Goal: Task Accomplishment & Management: Manage account settings

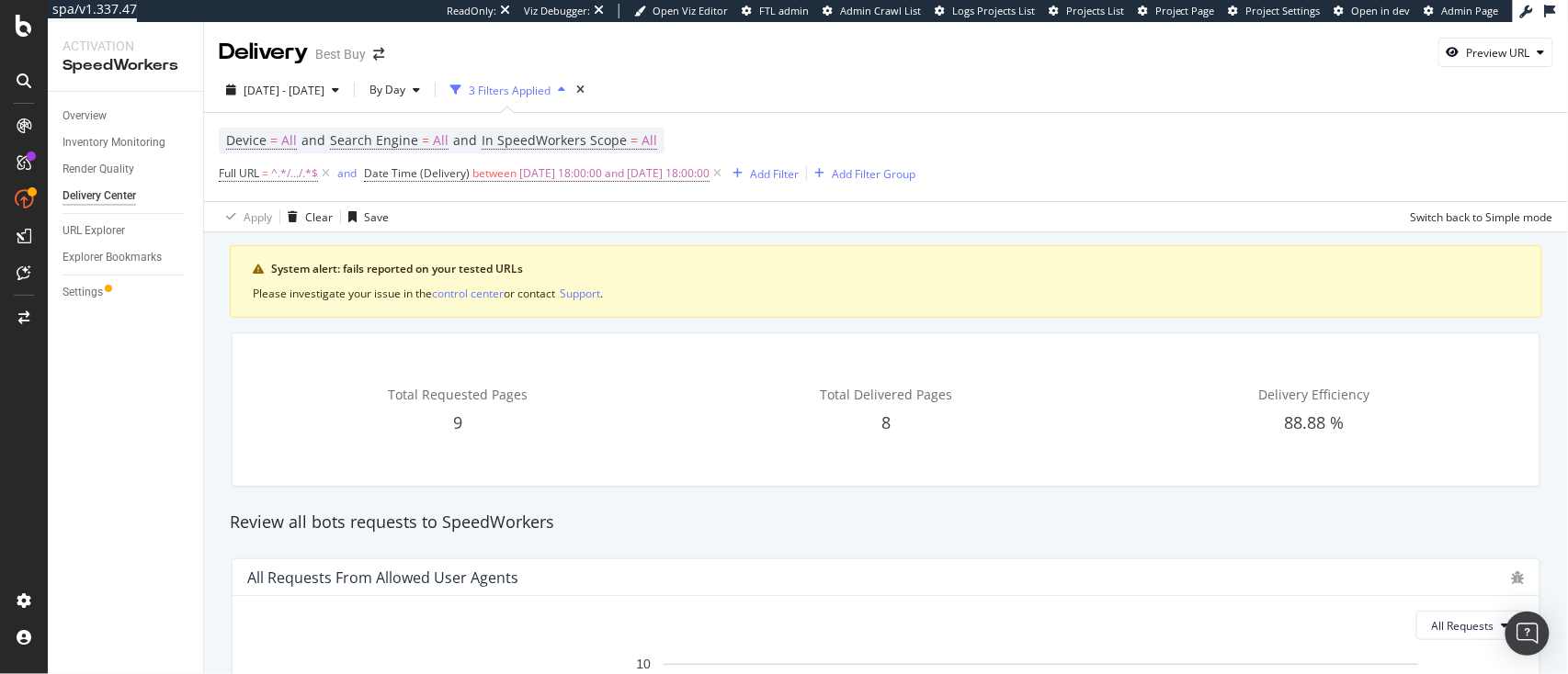
scroll to position [648, 0]
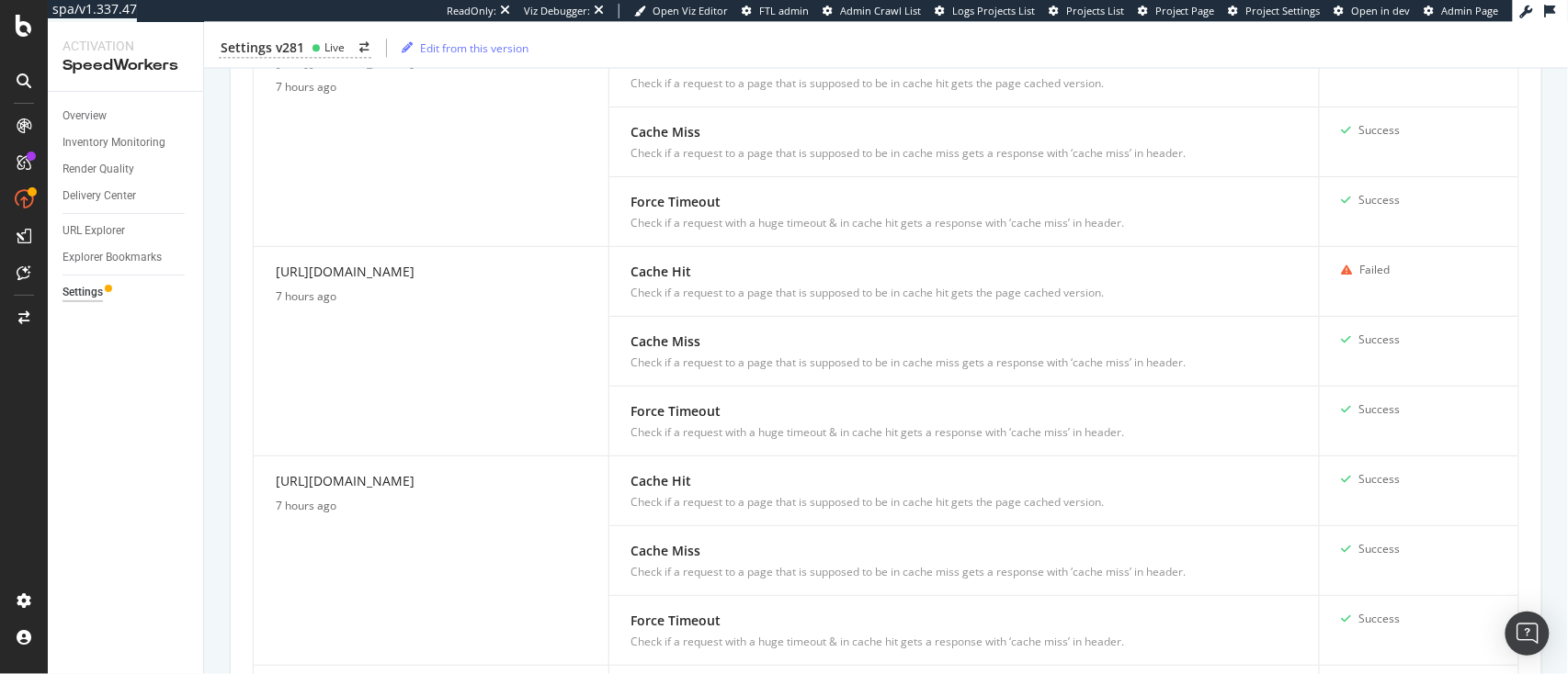
scroll to position [1492, 0]
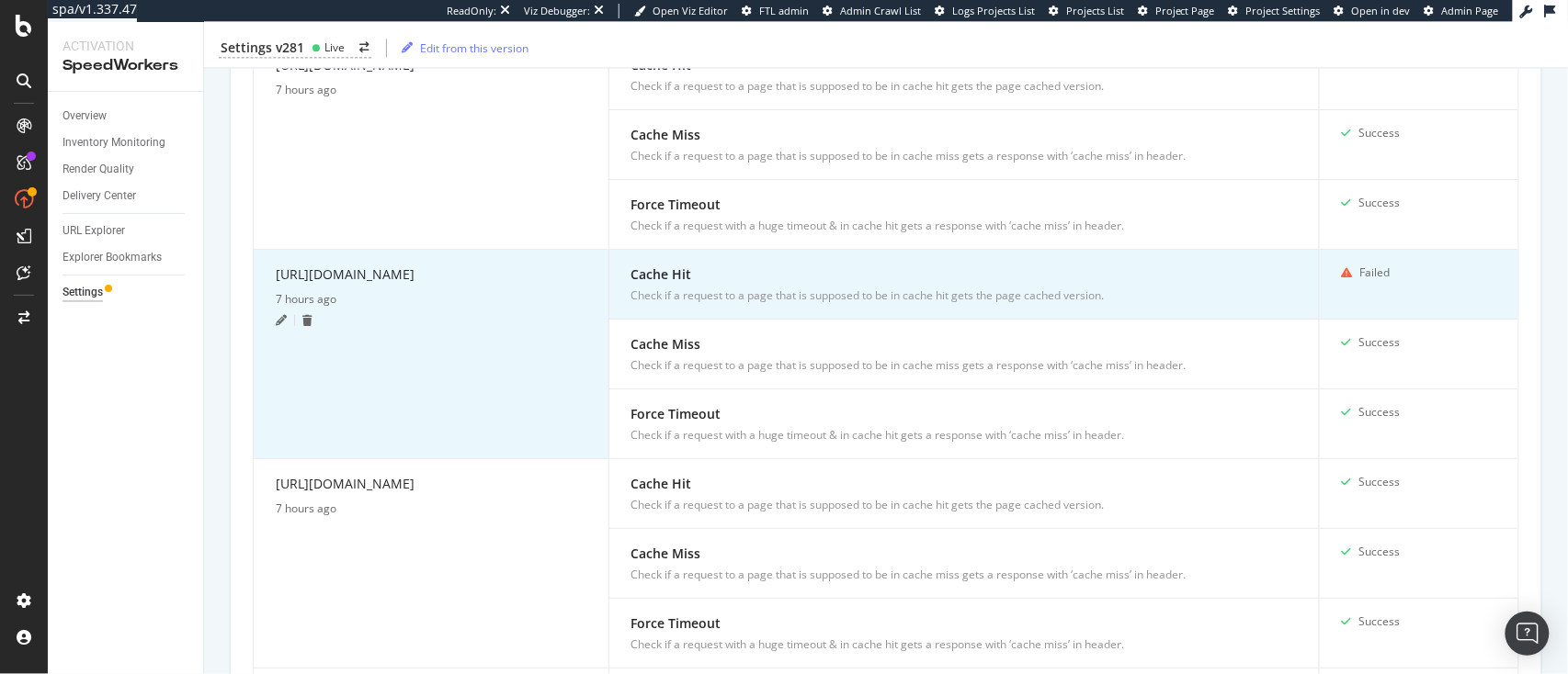
click at [284, 326] on icon at bounding box center [282, 321] width 11 height 11
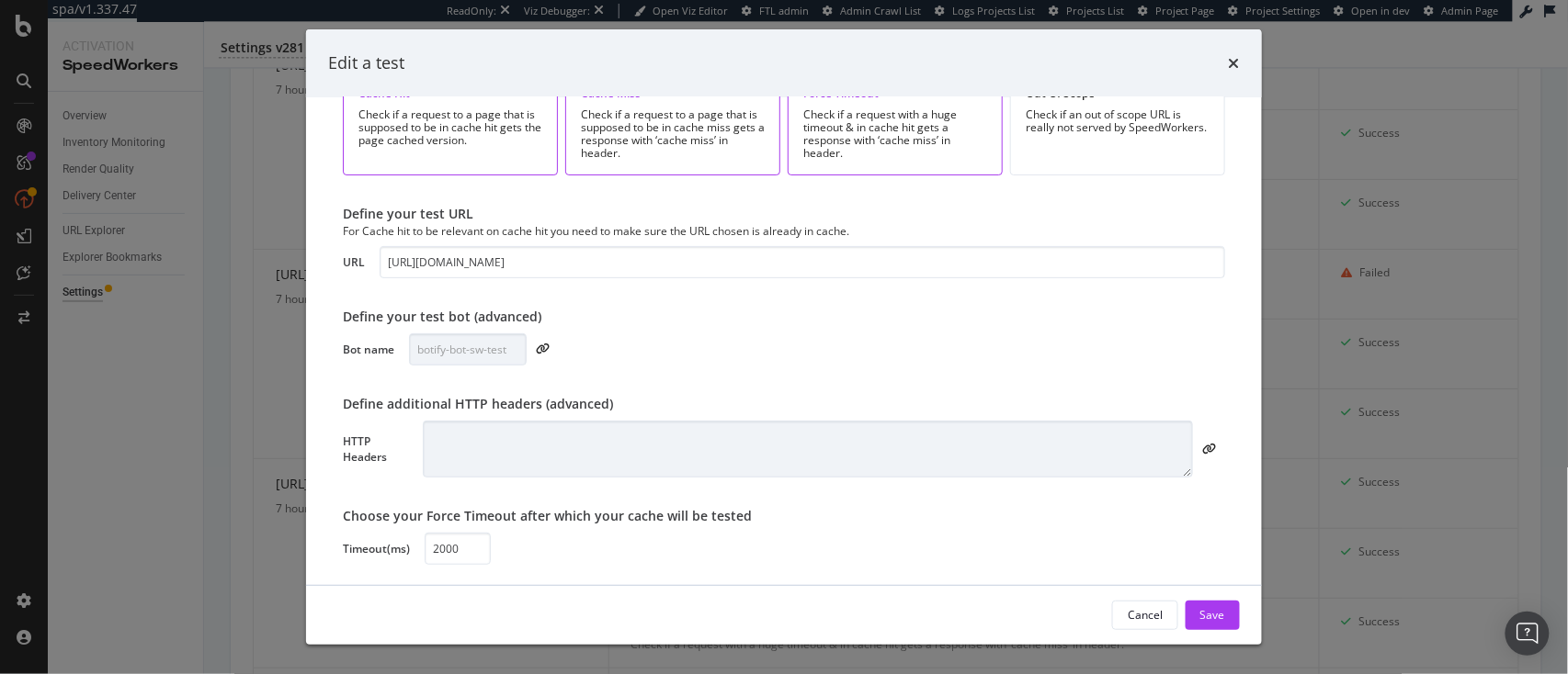
scroll to position [0, 0]
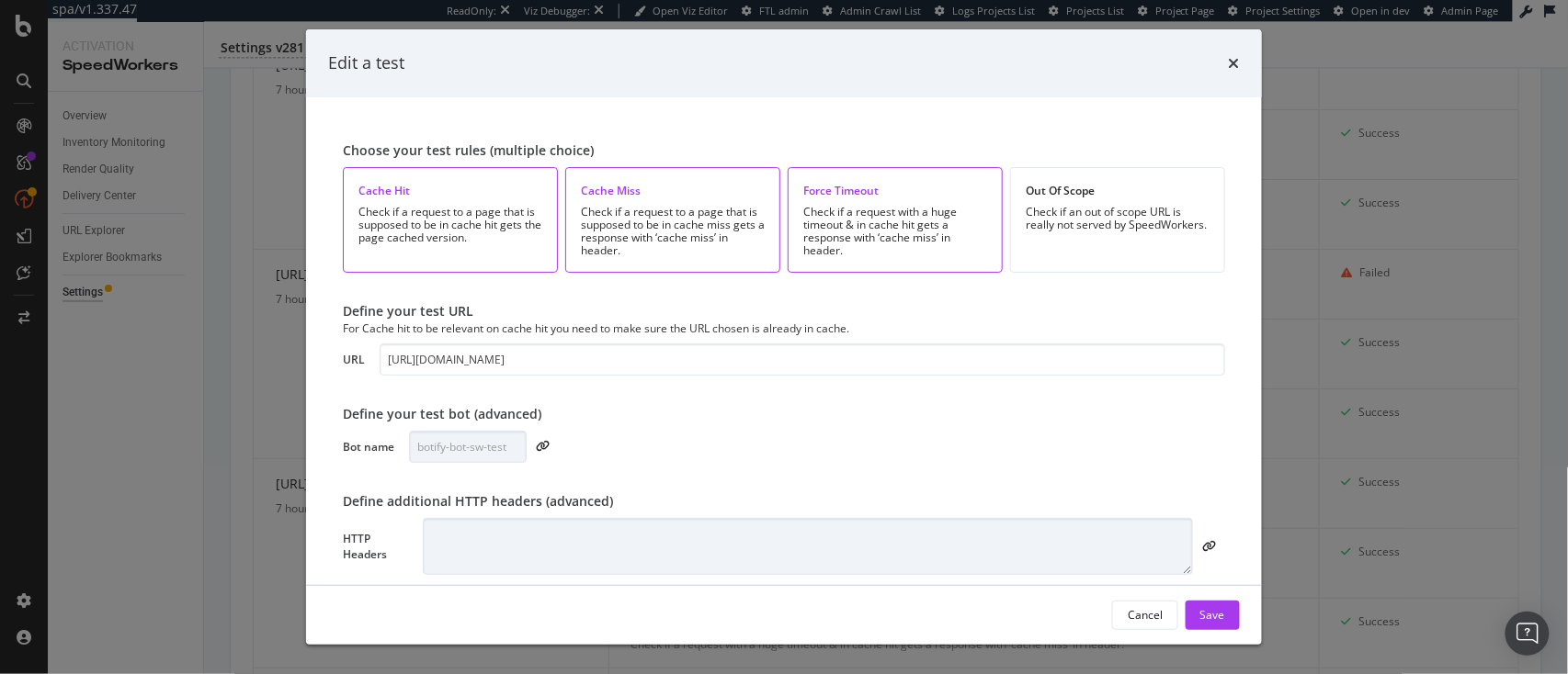
click at [1240, 72] on div "times" at bounding box center [1235, 63] width 11 height 24
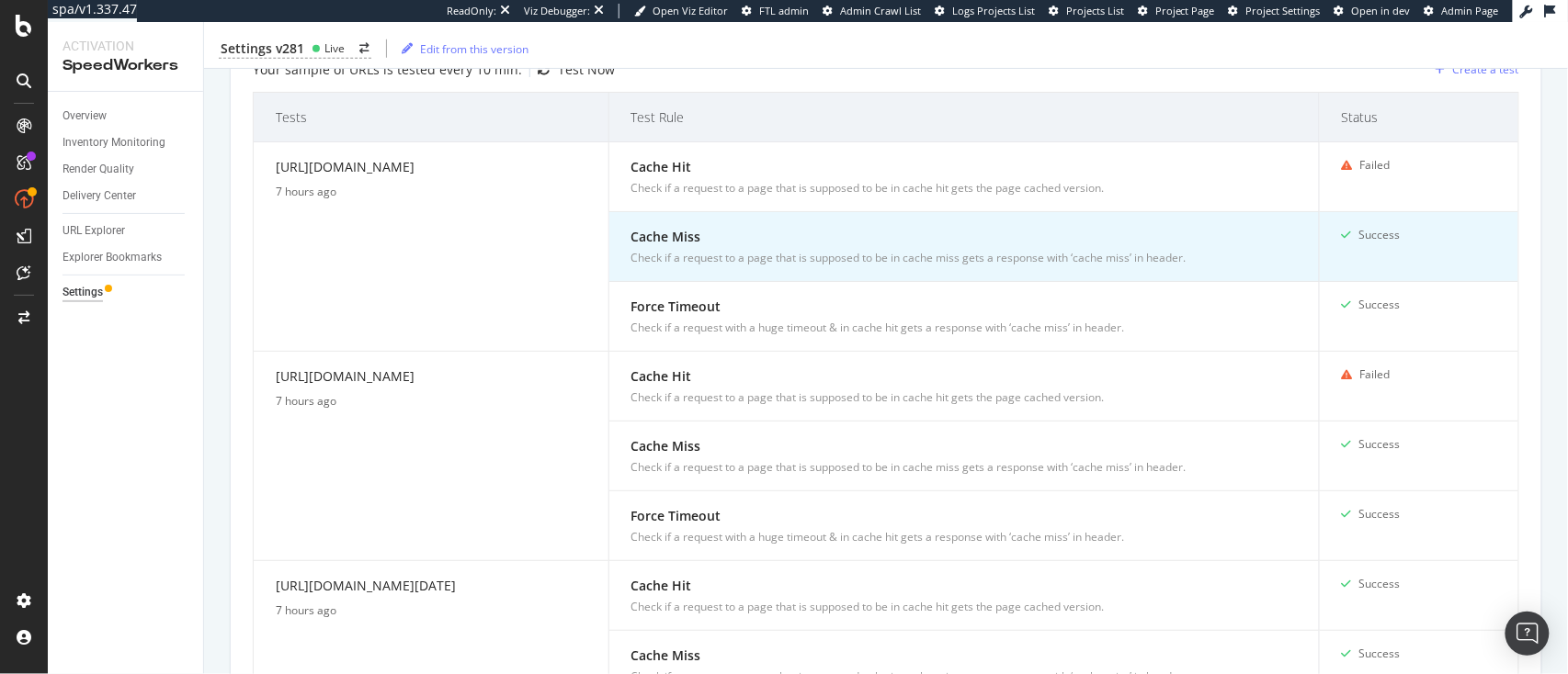
scroll to position [460, 0]
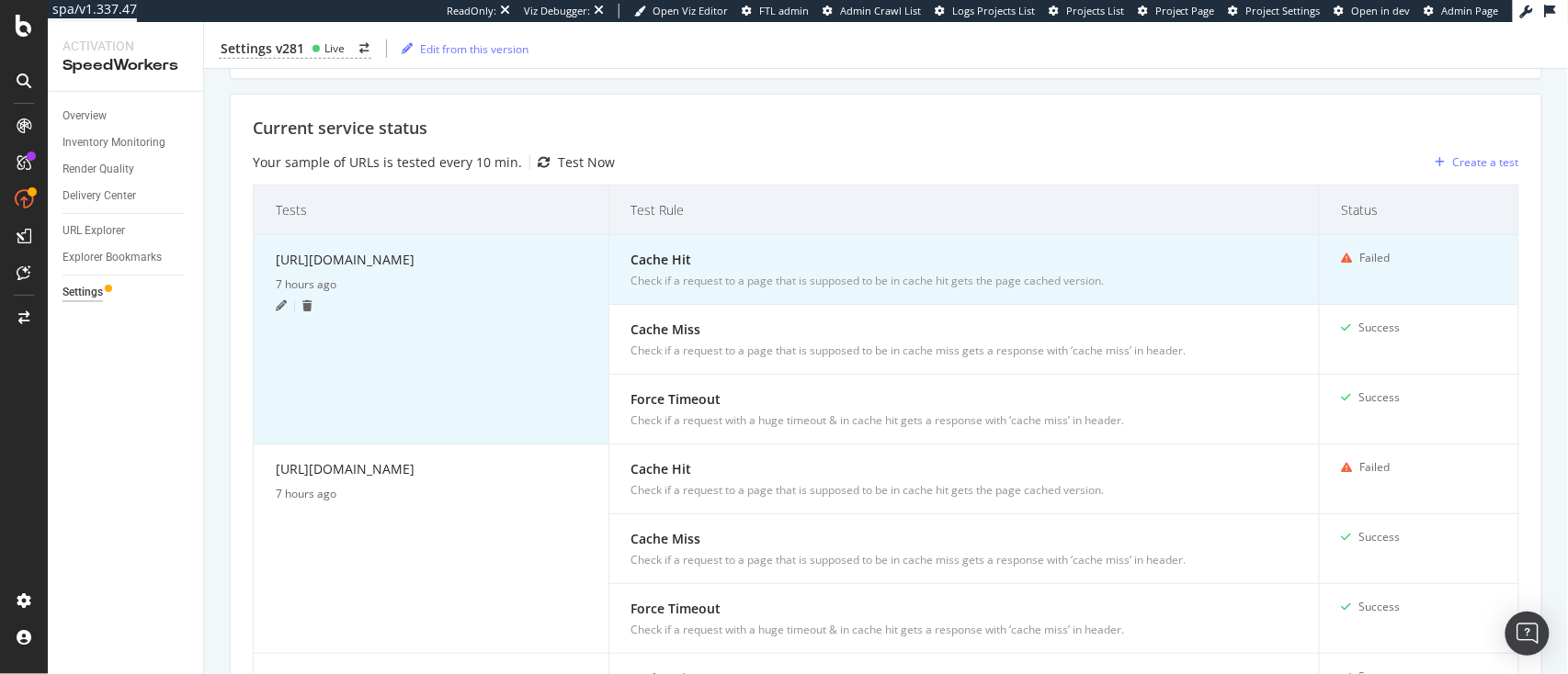
click at [284, 300] on icon at bounding box center [282, 306] width 11 height 11
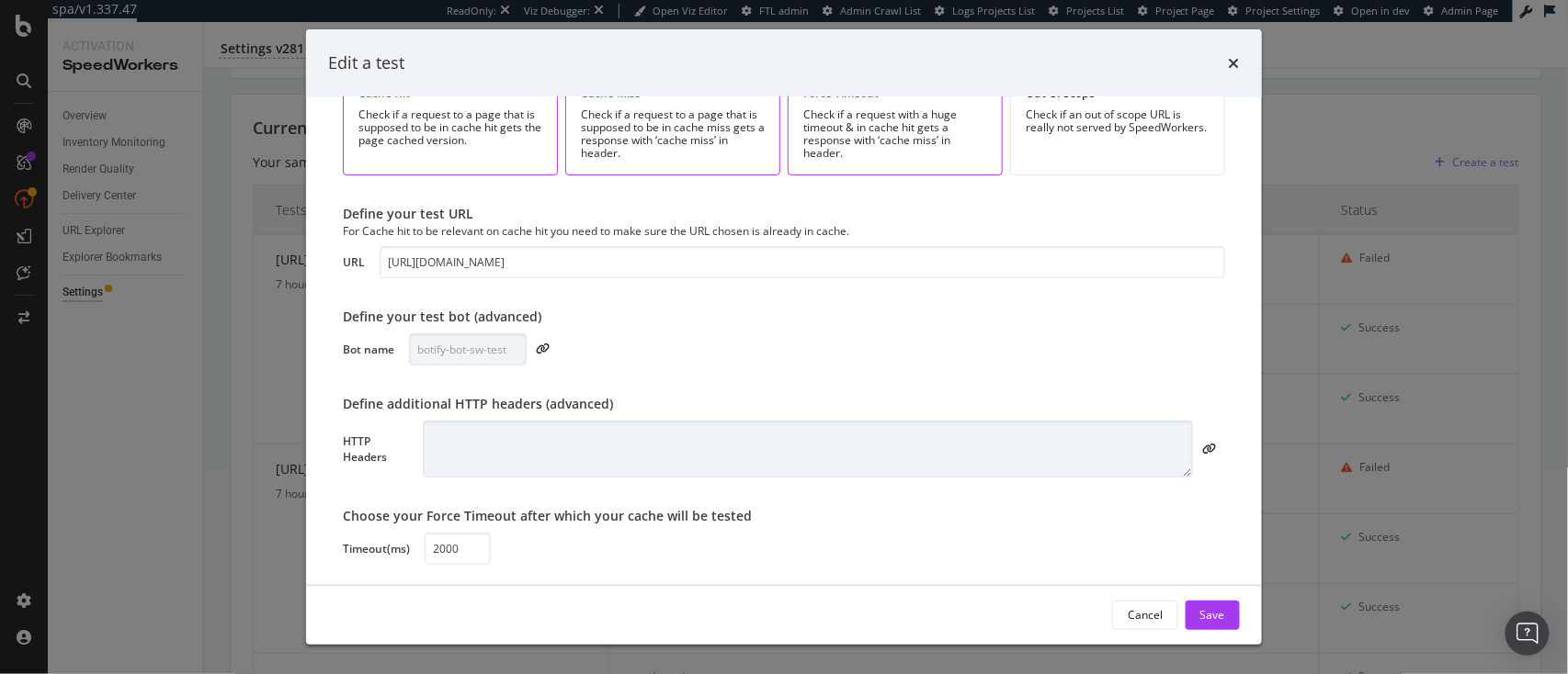
scroll to position [0, 0]
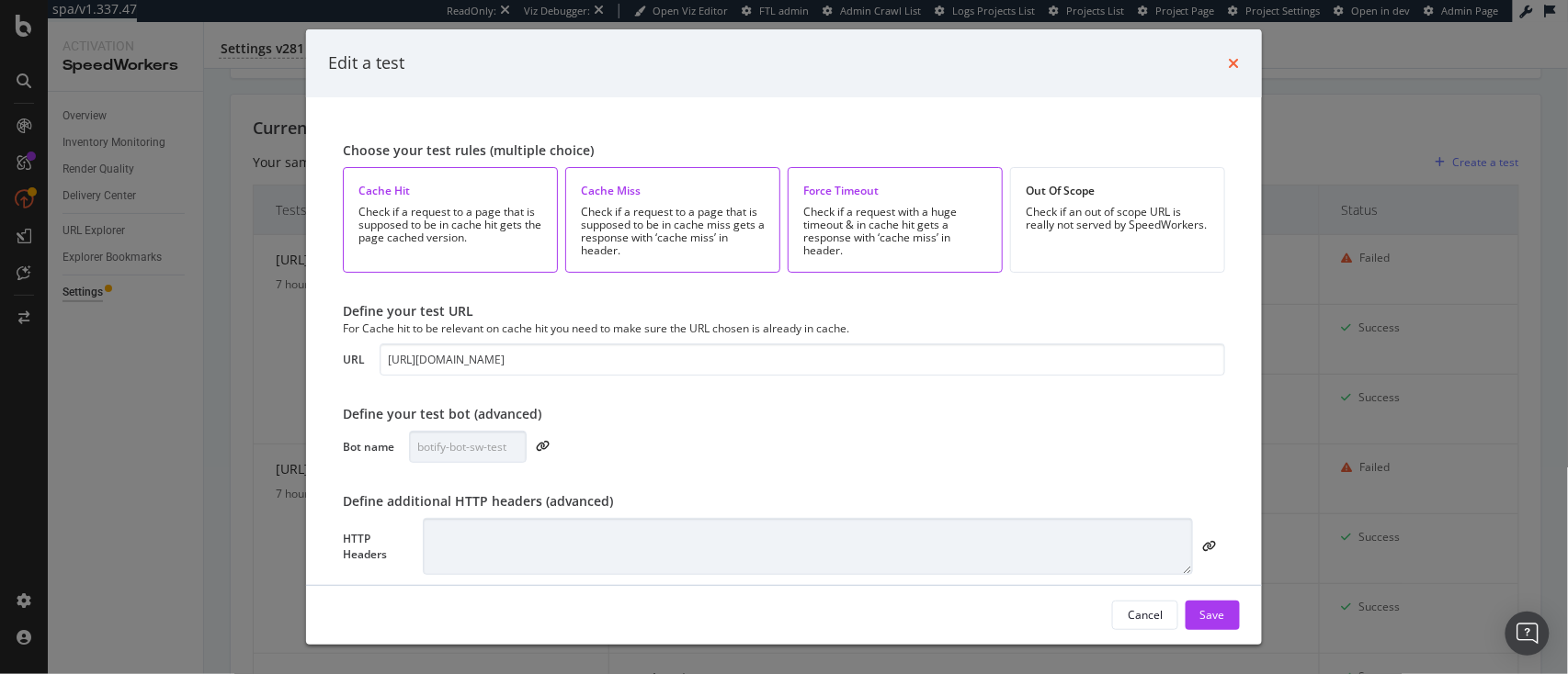
click at [1237, 62] on icon "times" at bounding box center [1235, 63] width 11 height 15
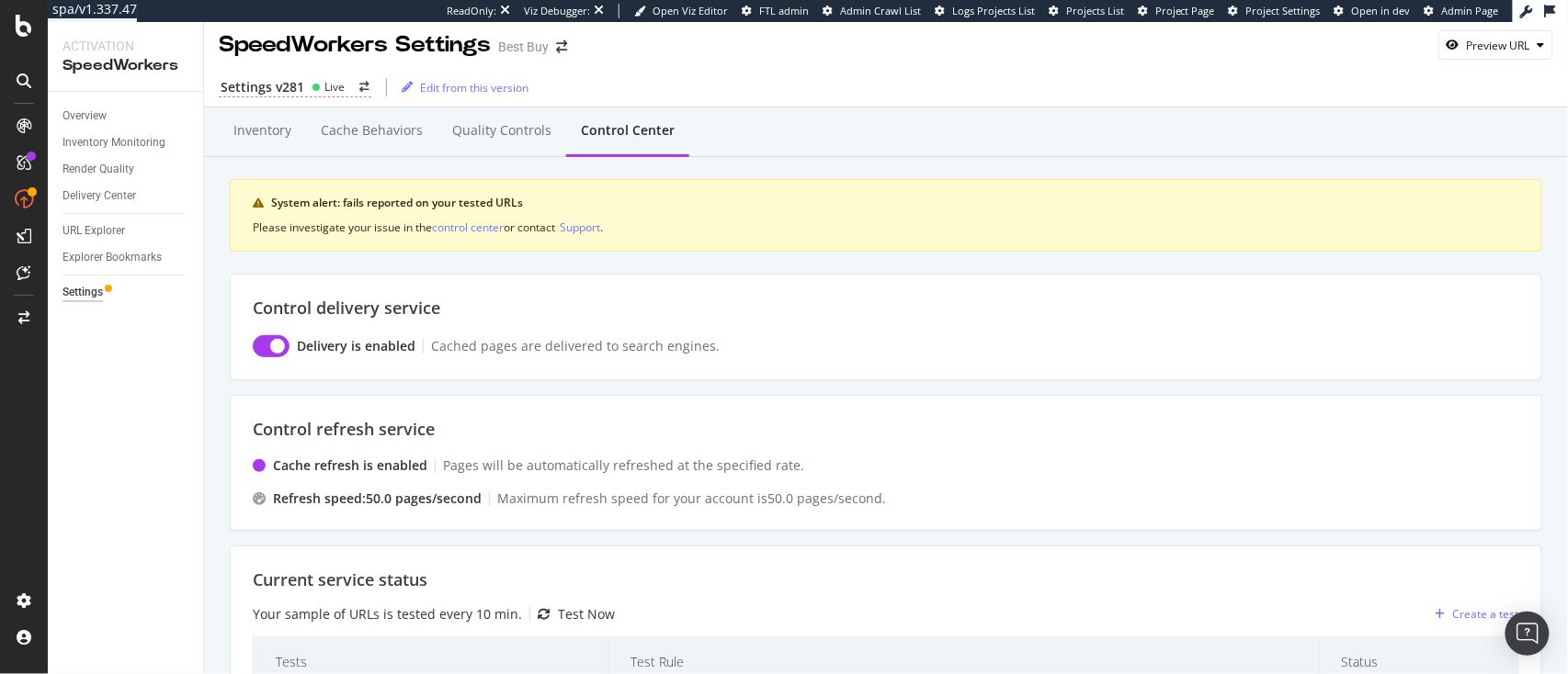
scroll to position [437, 0]
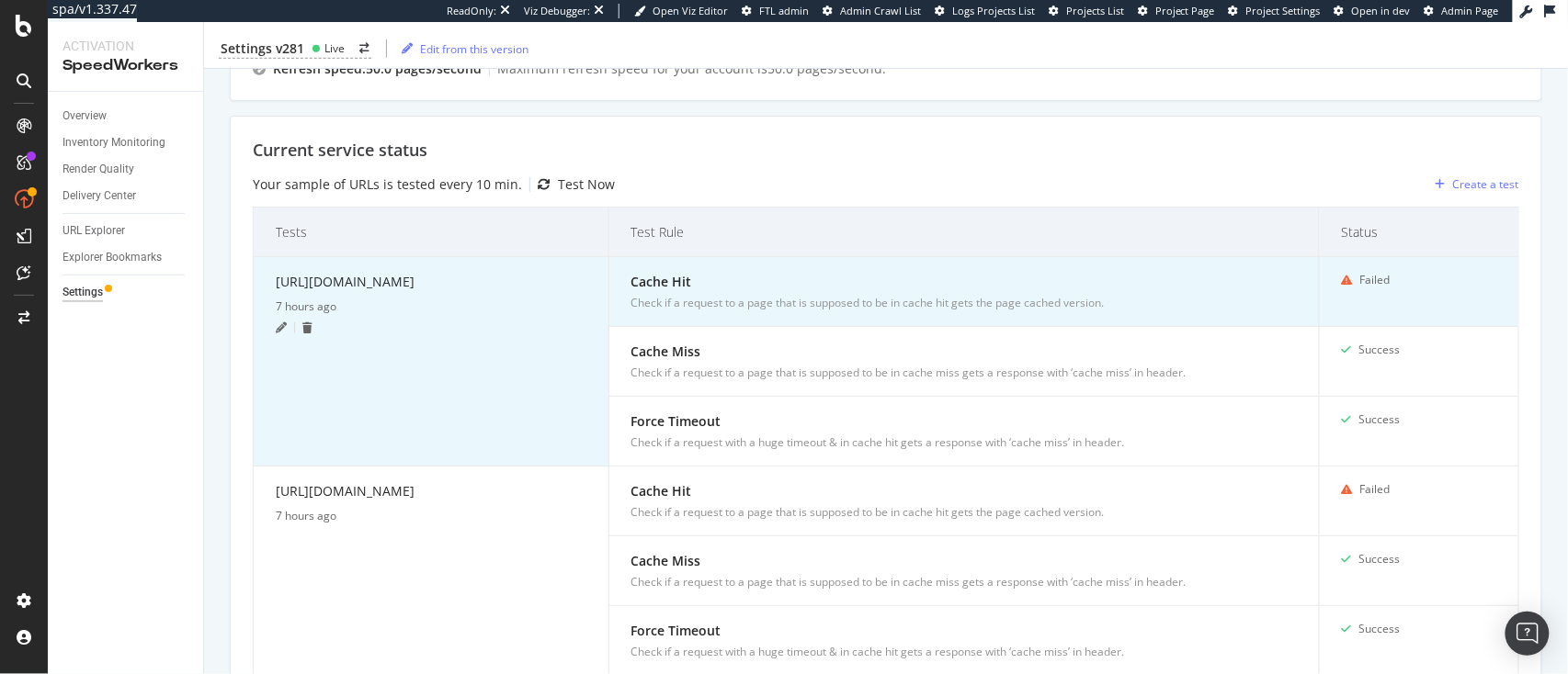
click at [281, 328] on icon at bounding box center [282, 328] width 11 height 11
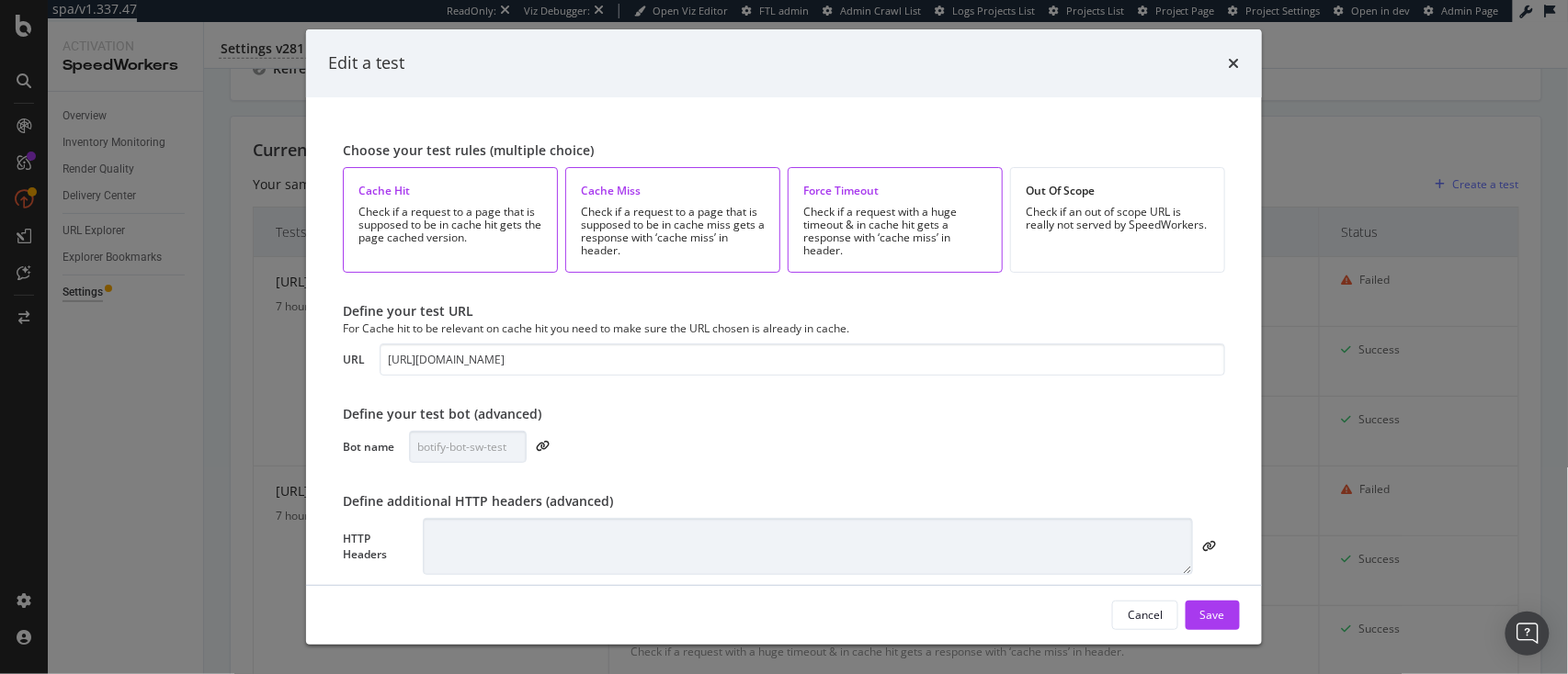
scroll to position [97, 0]
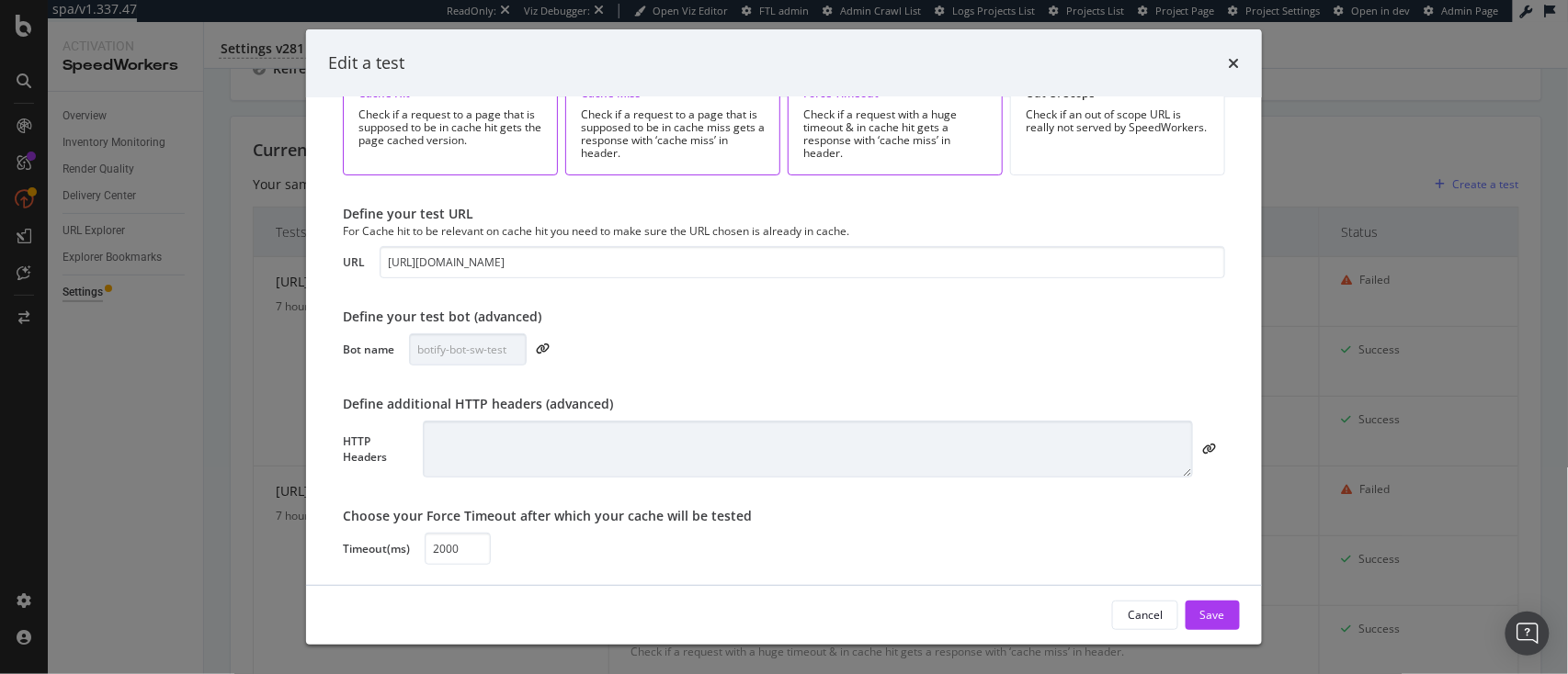
click at [1234, 54] on div "times" at bounding box center [1235, 63] width 11 height 24
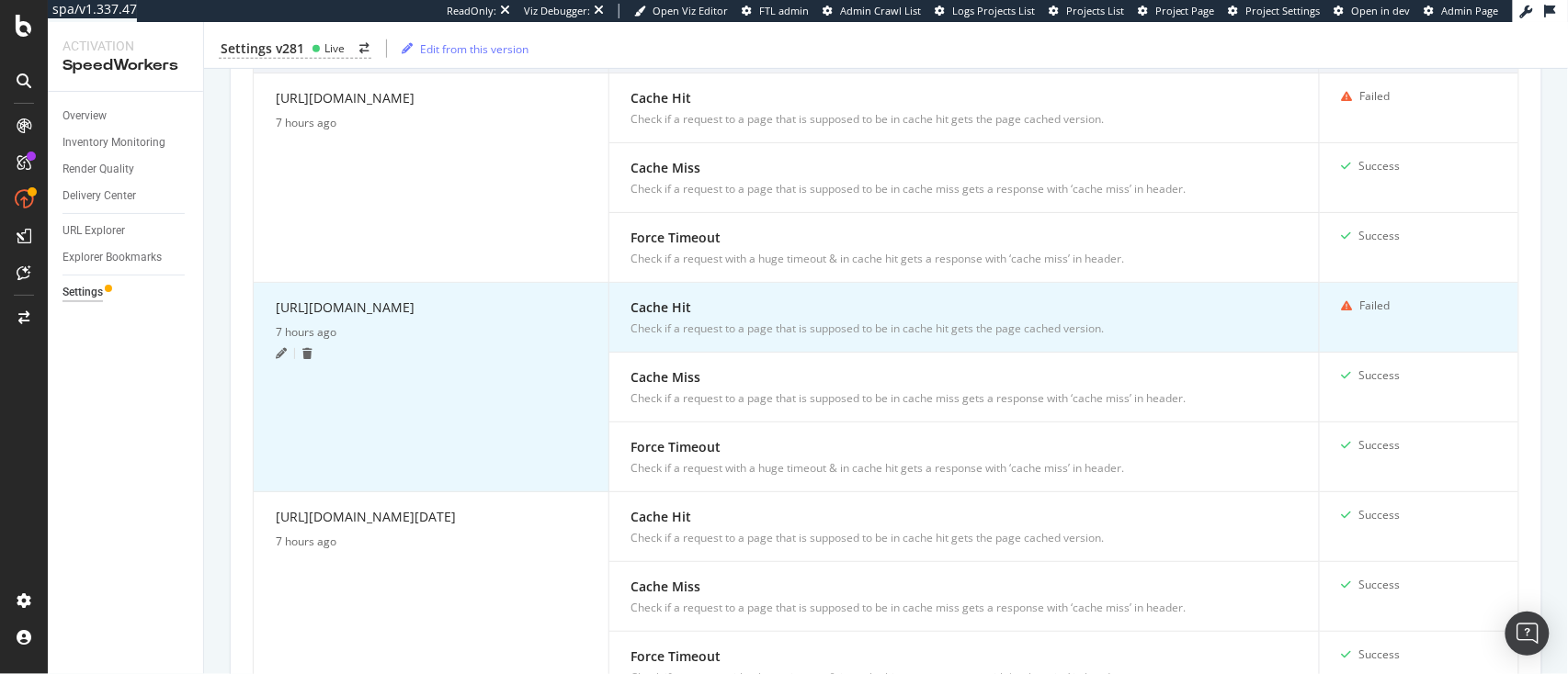
click at [279, 359] on icon at bounding box center [282, 354] width 11 height 11
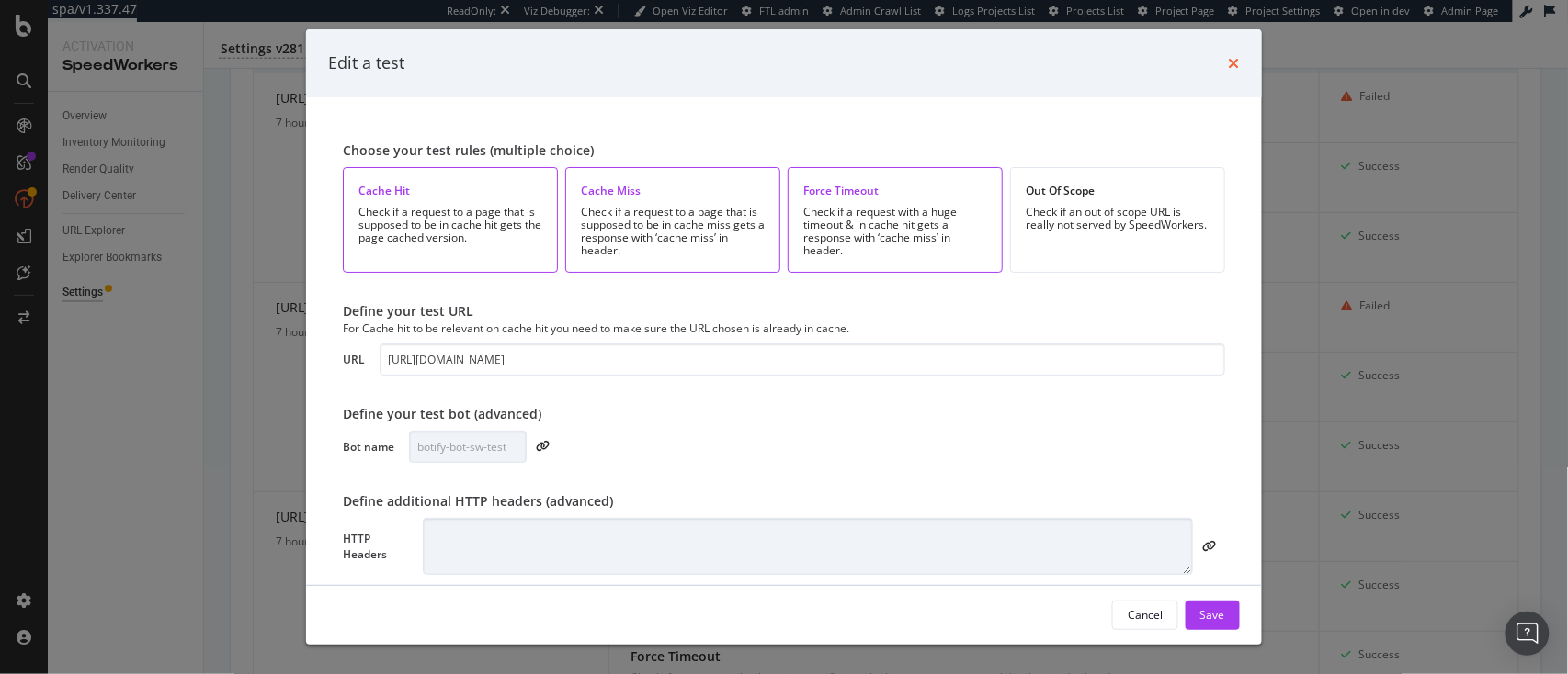
click at [1237, 62] on icon "times" at bounding box center [1235, 63] width 11 height 15
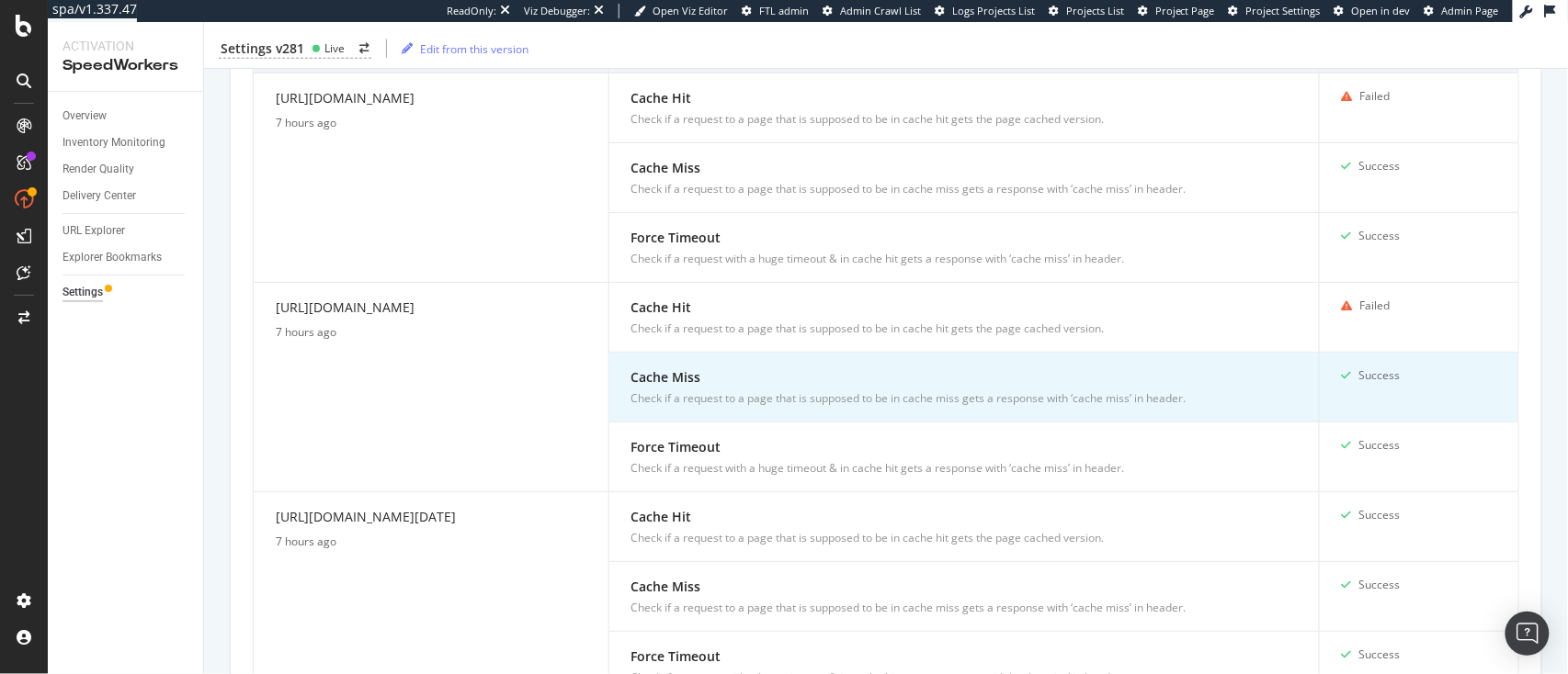
scroll to position [1006, 0]
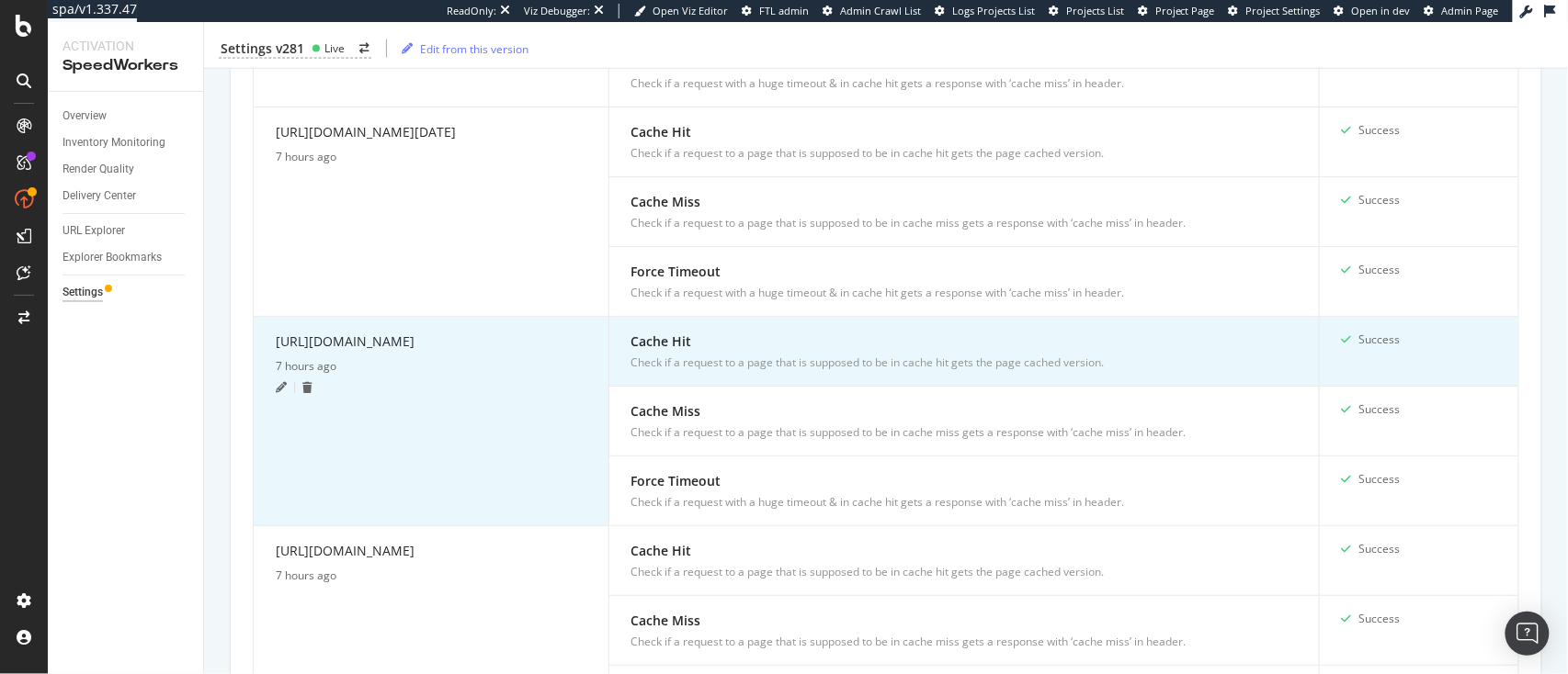
click at [276, 382] on icon at bounding box center [282, 388] width 11 height 11
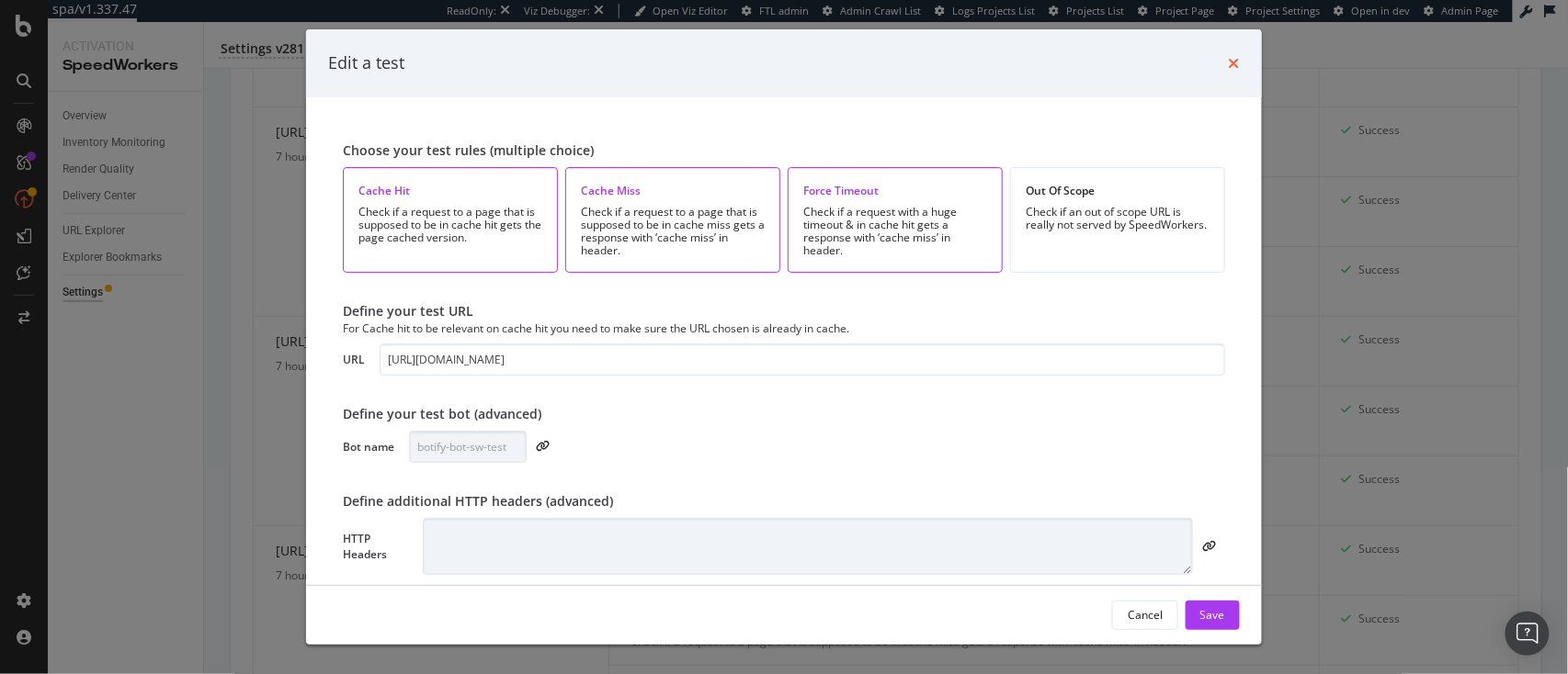
click at [1234, 62] on icon "times" at bounding box center [1235, 63] width 11 height 15
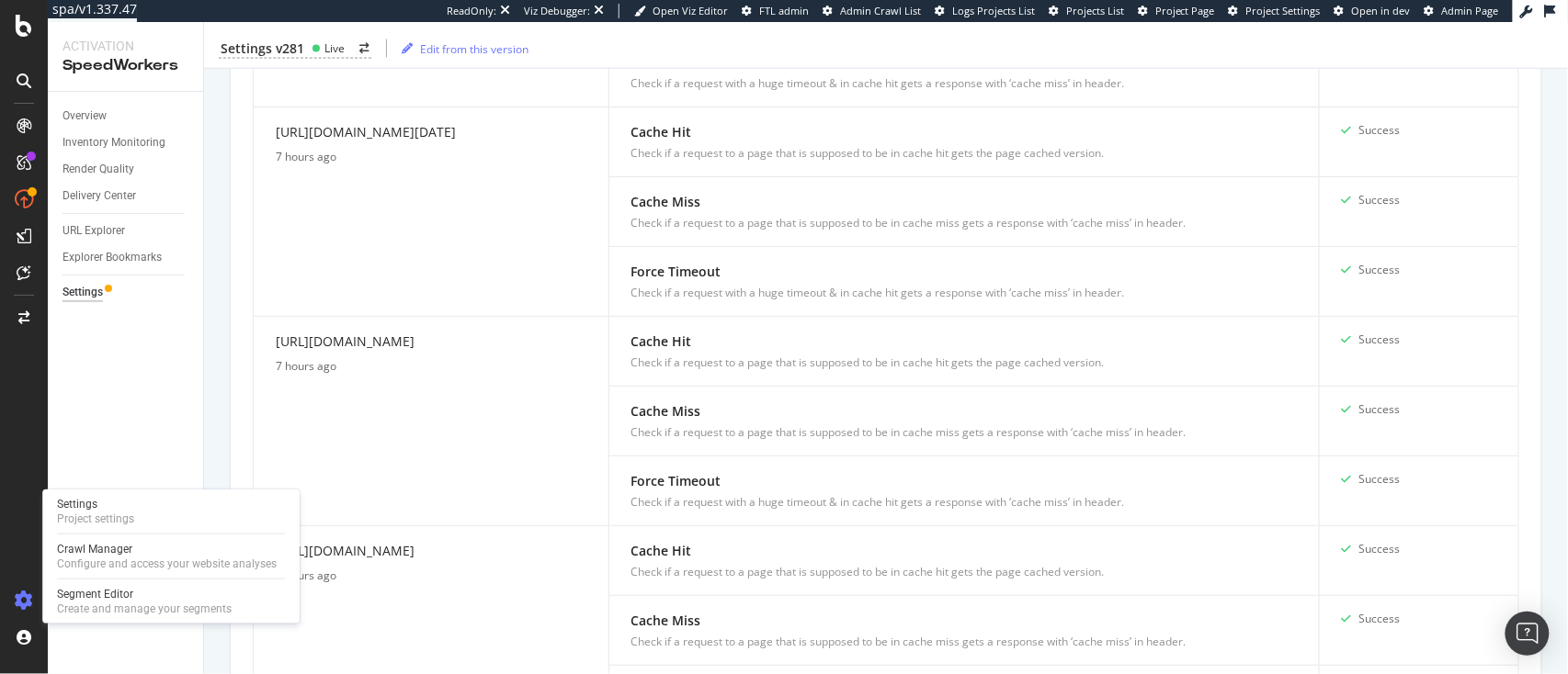
click at [25, 597] on icon at bounding box center [24, 601] width 19 height 19
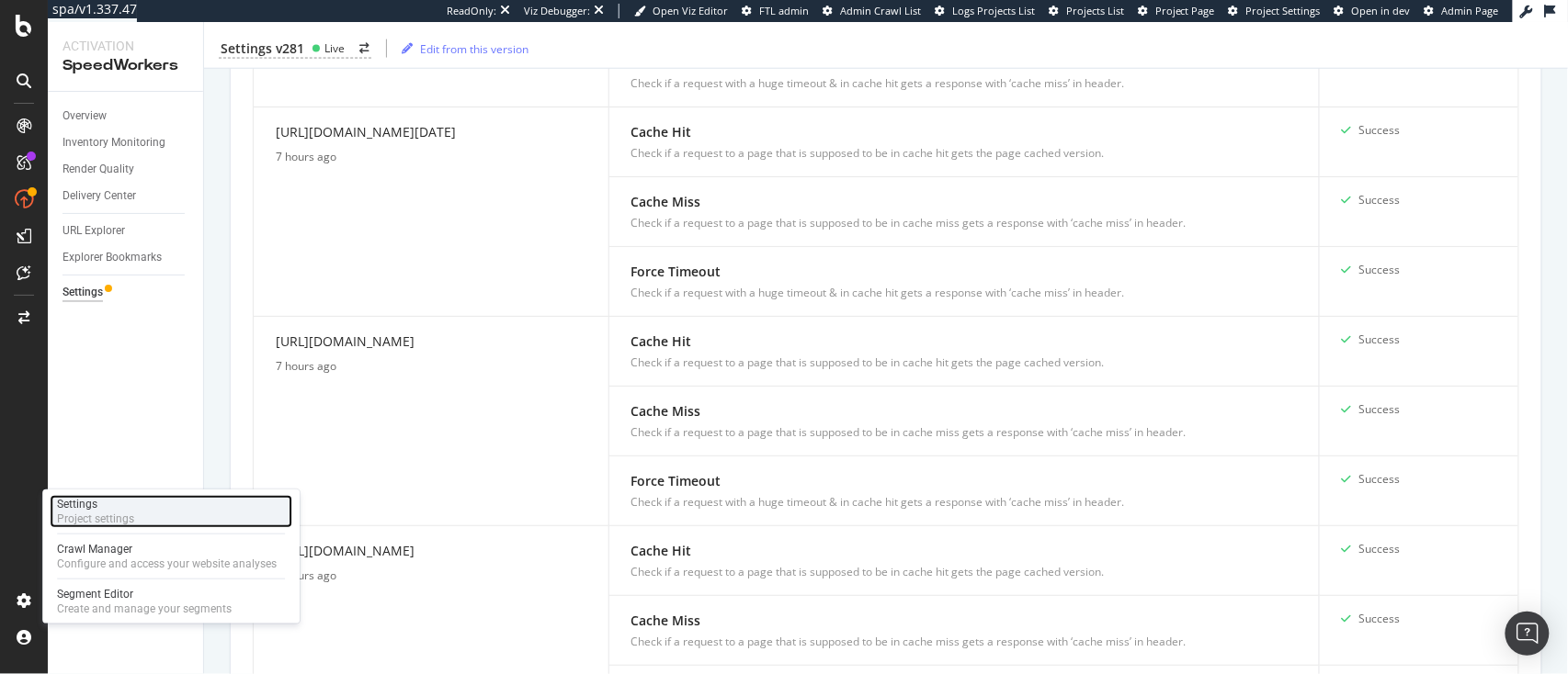
click at [159, 516] on div "Settings Project settings" at bounding box center [171, 511] width 243 height 33
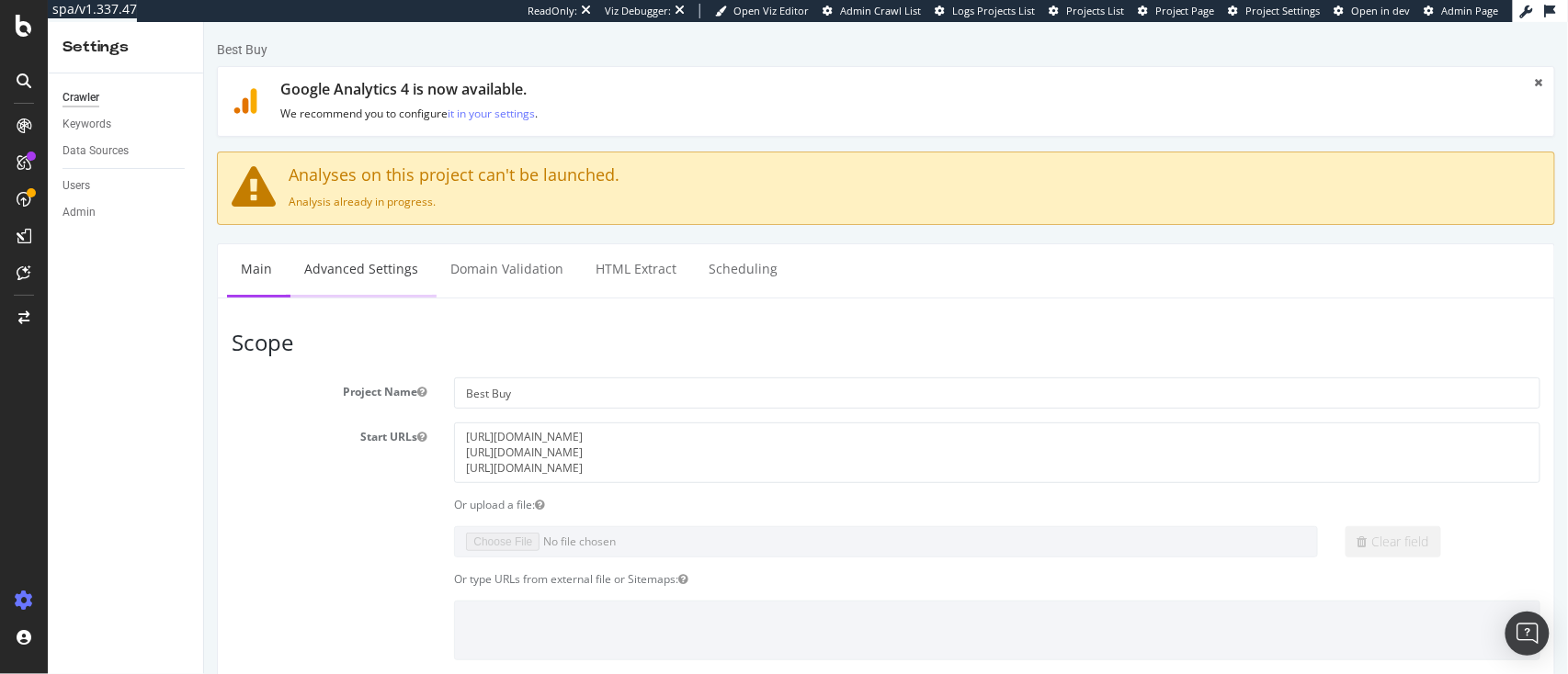
click at [374, 261] on link "Advanced Settings" at bounding box center [360, 268] width 142 height 50
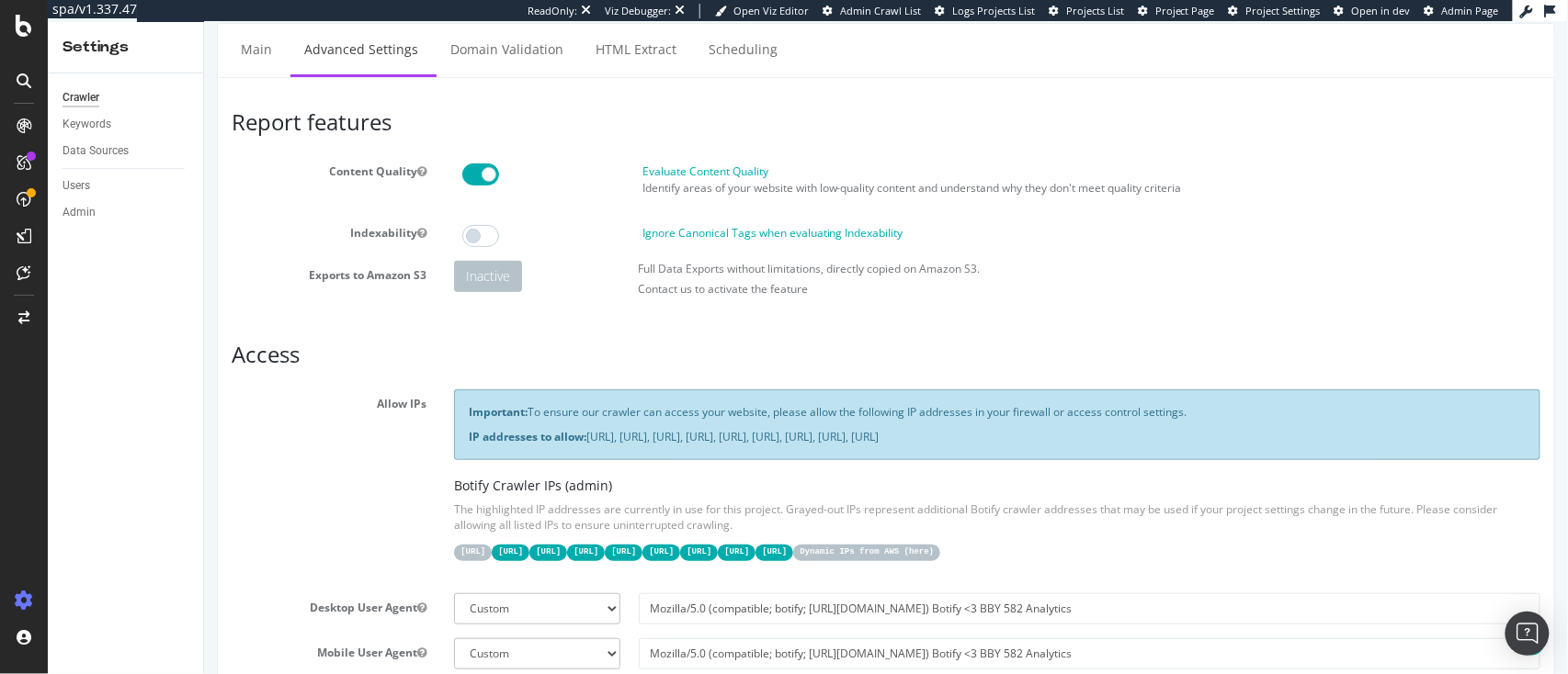
scroll to position [196, 0]
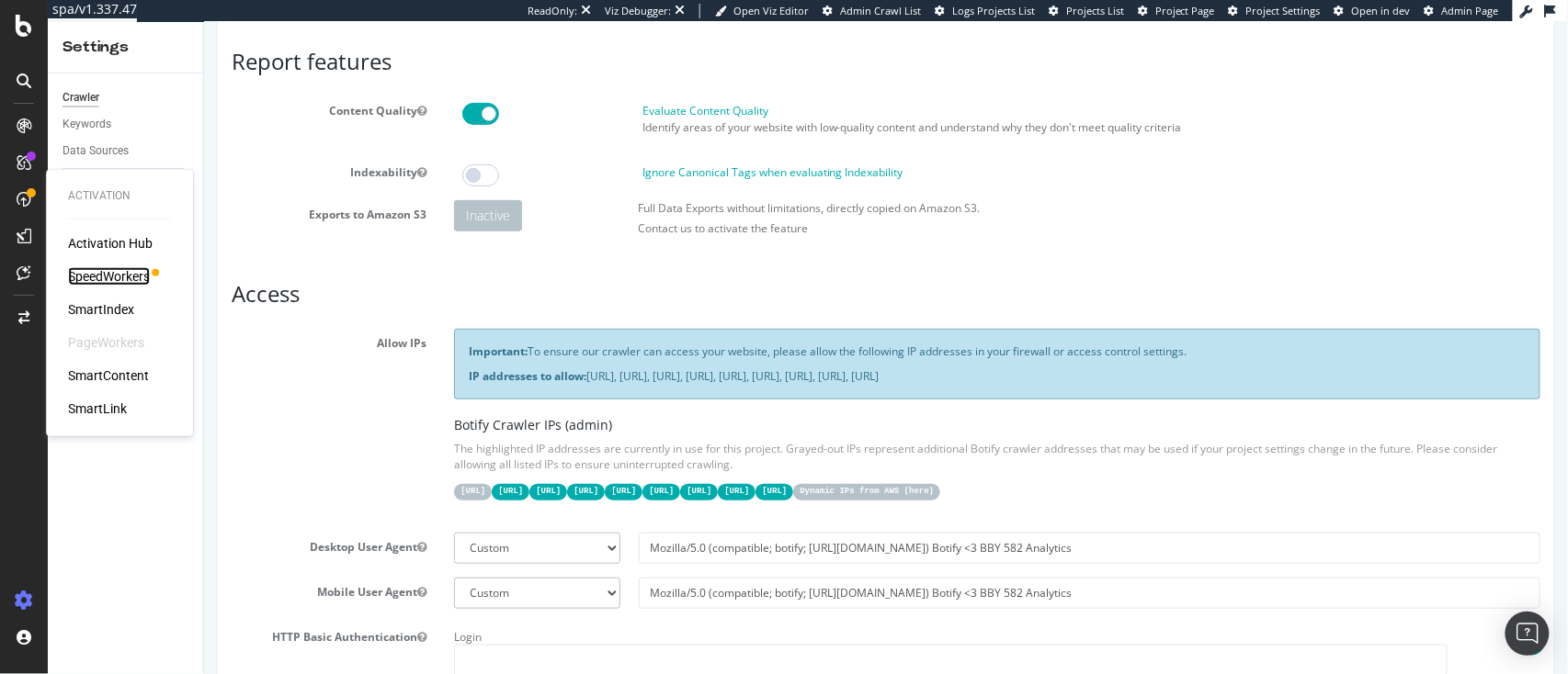
click at [113, 275] on div "SpeedWorkers" at bounding box center [109, 277] width 82 height 19
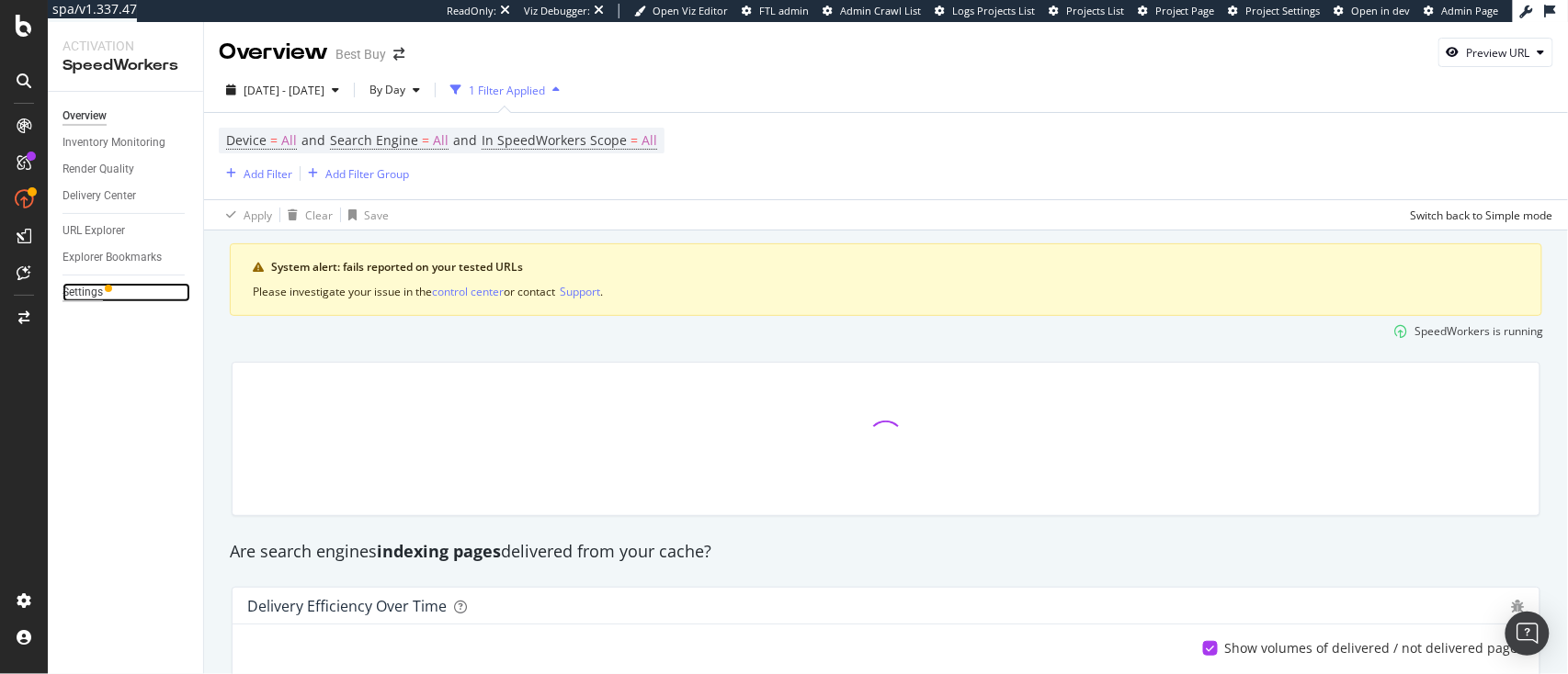
click at [79, 293] on div "Settings" at bounding box center [82, 293] width 40 height 20
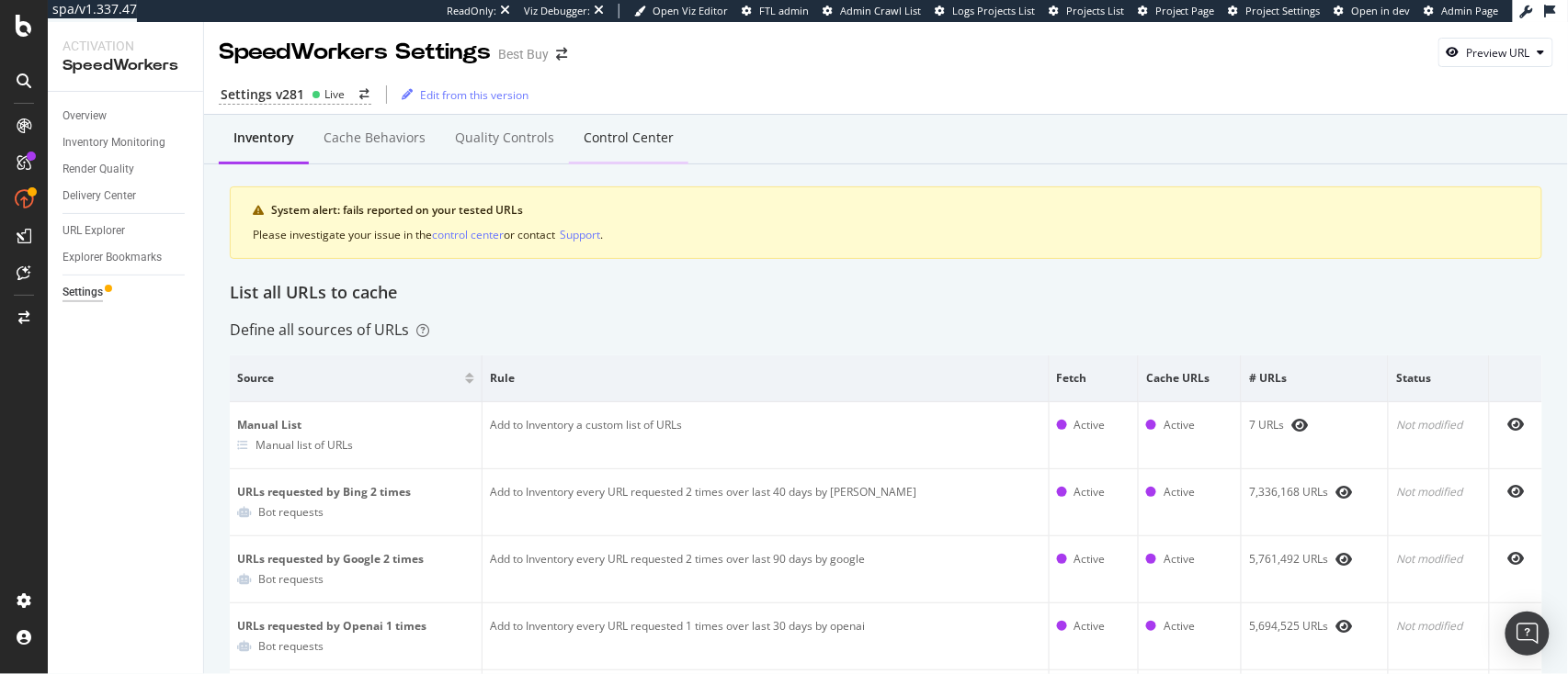
click at [618, 155] on div "Control Center" at bounding box center [629, 139] width 119 height 50
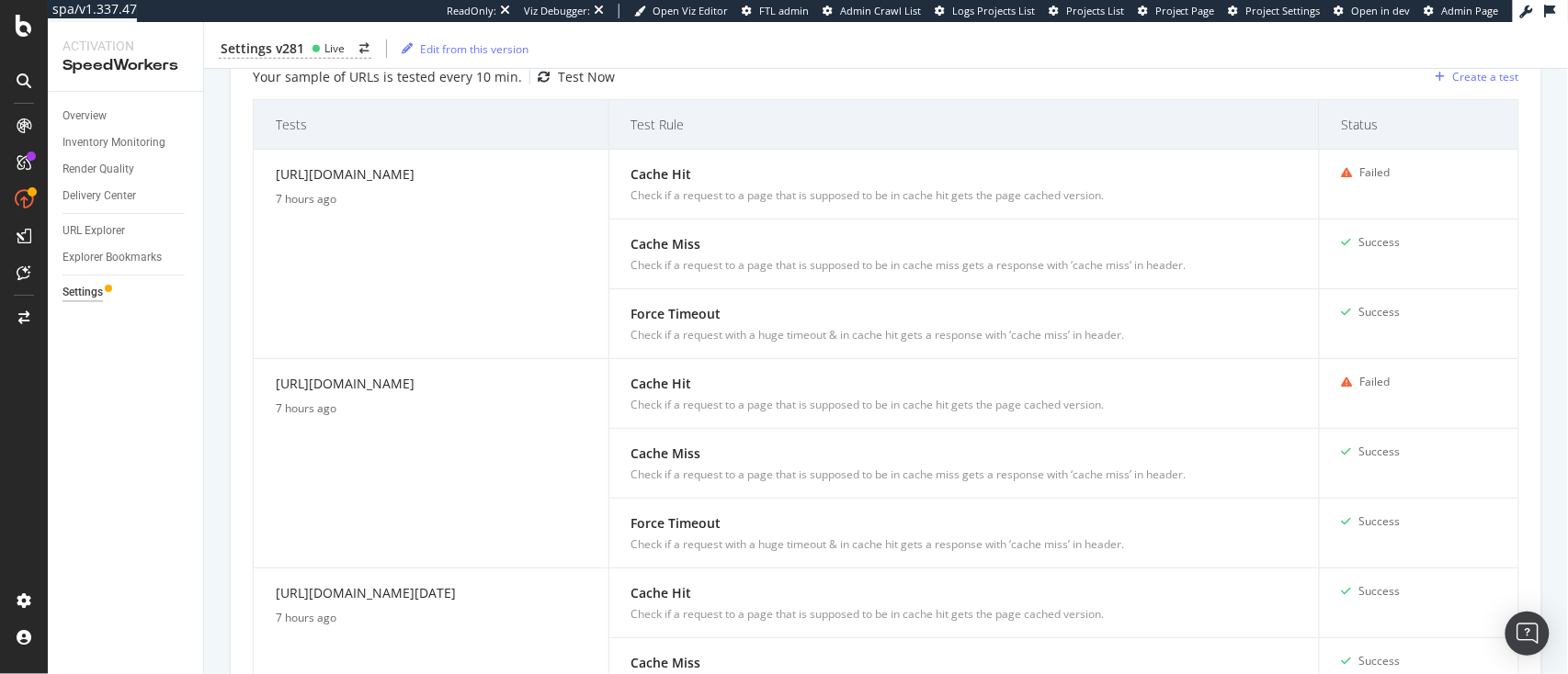
scroll to position [630, 0]
